Goal: Find specific page/section: Find specific page/section

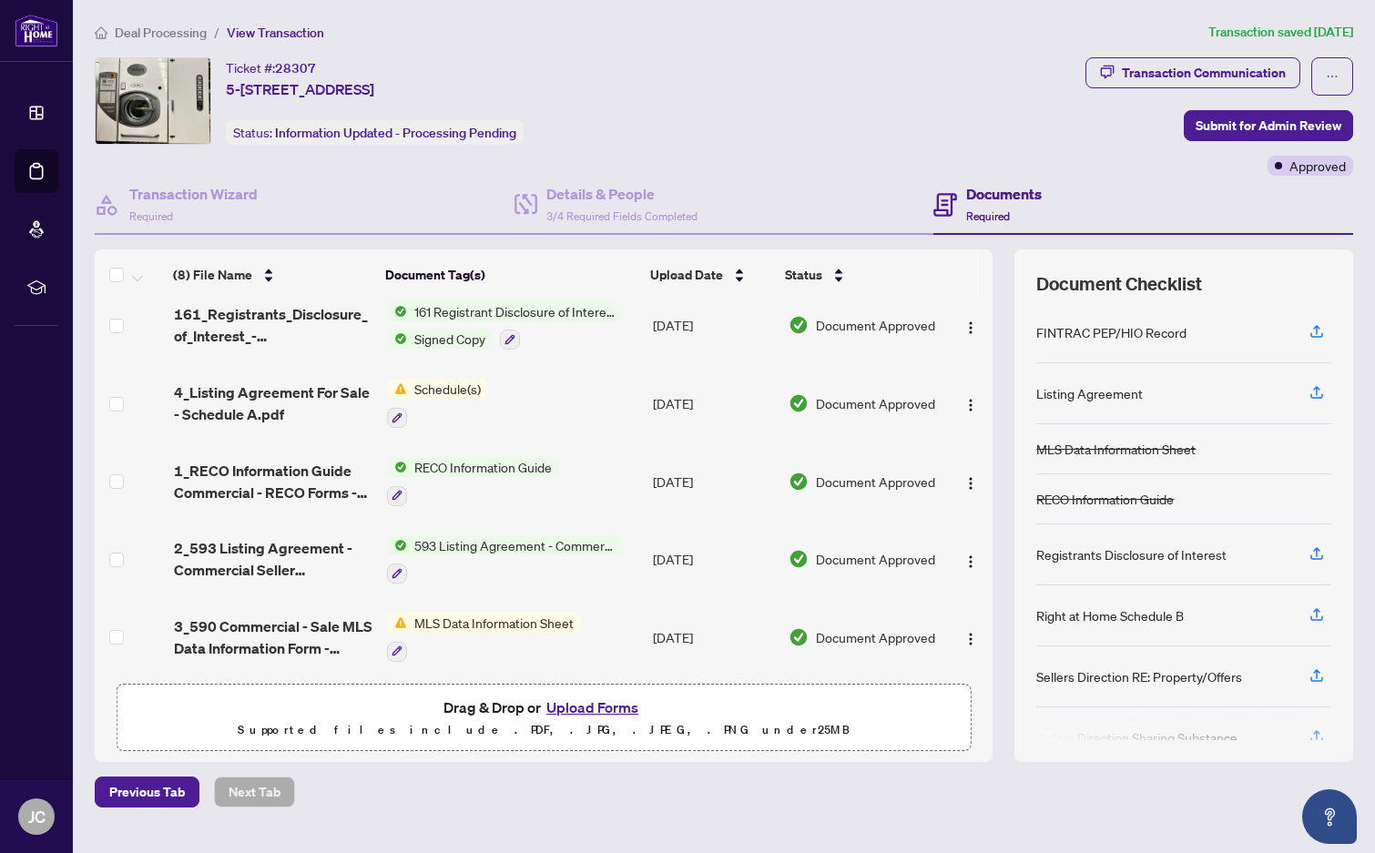
scroll to position [66, 0]
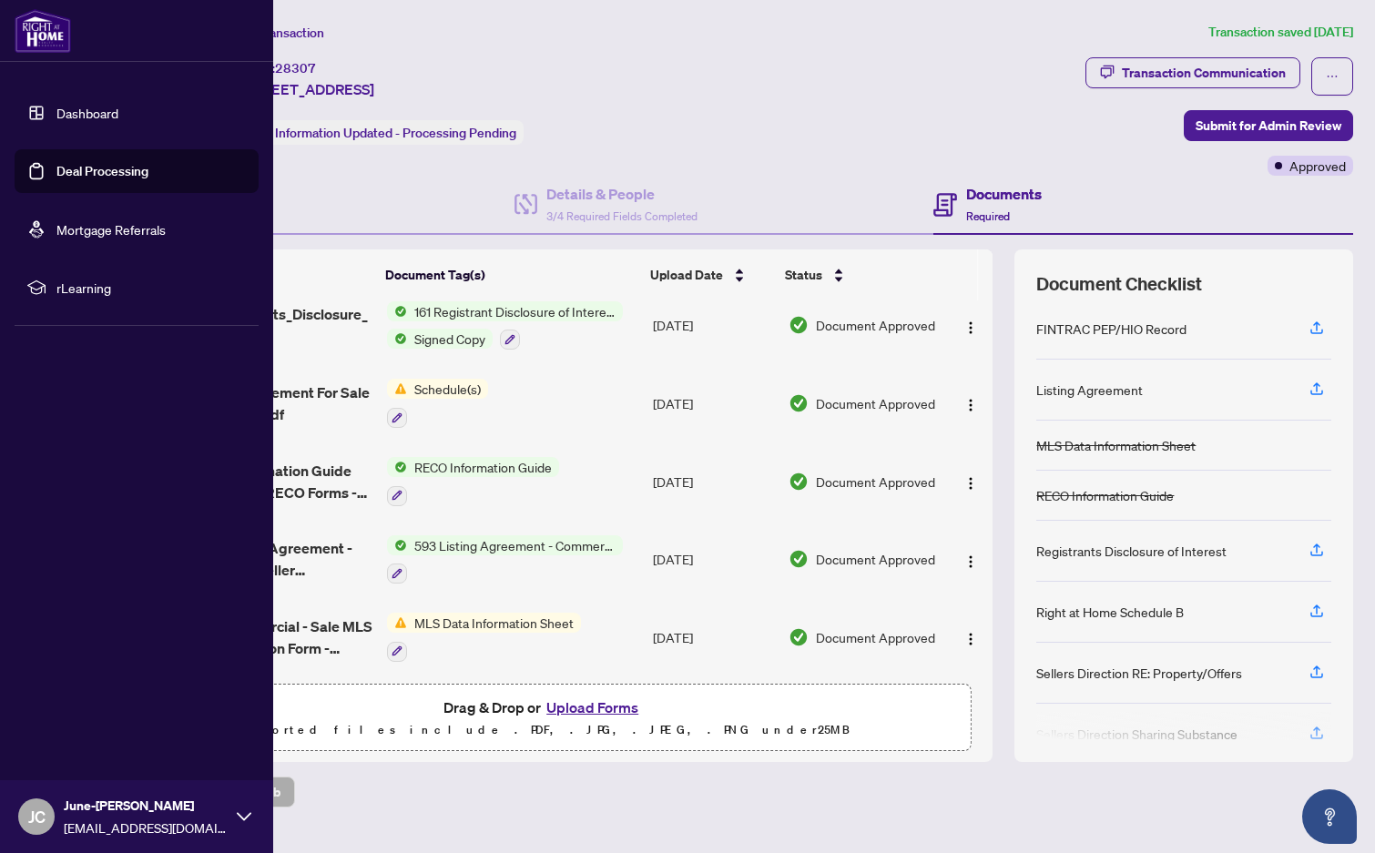
click at [56, 112] on link "Dashboard" at bounding box center [87, 113] width 62 height 16
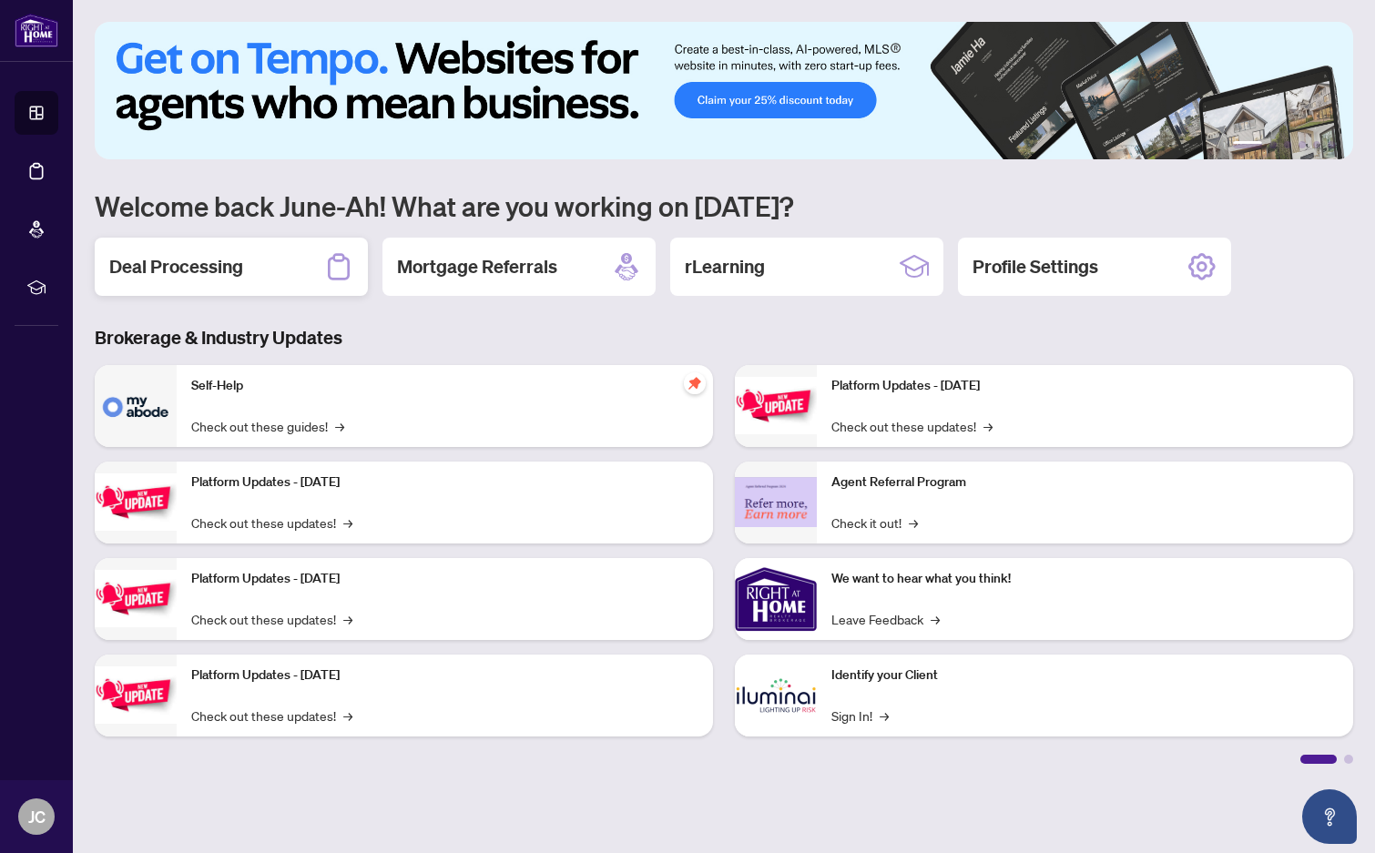
click at [267, 278] on div "Deal Processing" at bounding box center [231, 267] width 273 height 58
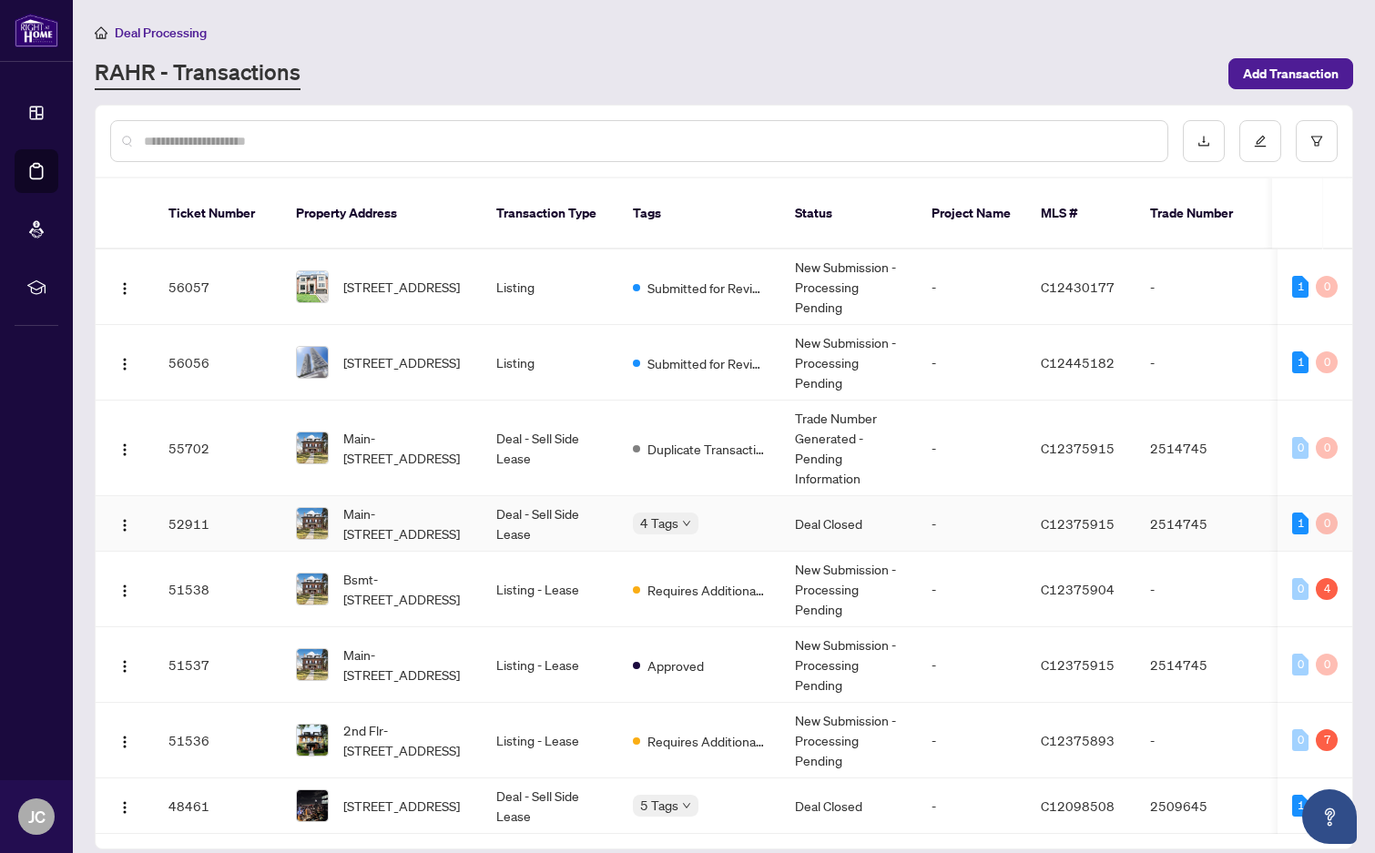
click at [564, 531] on td "Deal - Sell Side Lease" at bounding box center [550, 524] width 137 height 56
